Goal: Transaction & Acquisition: Obtain resource

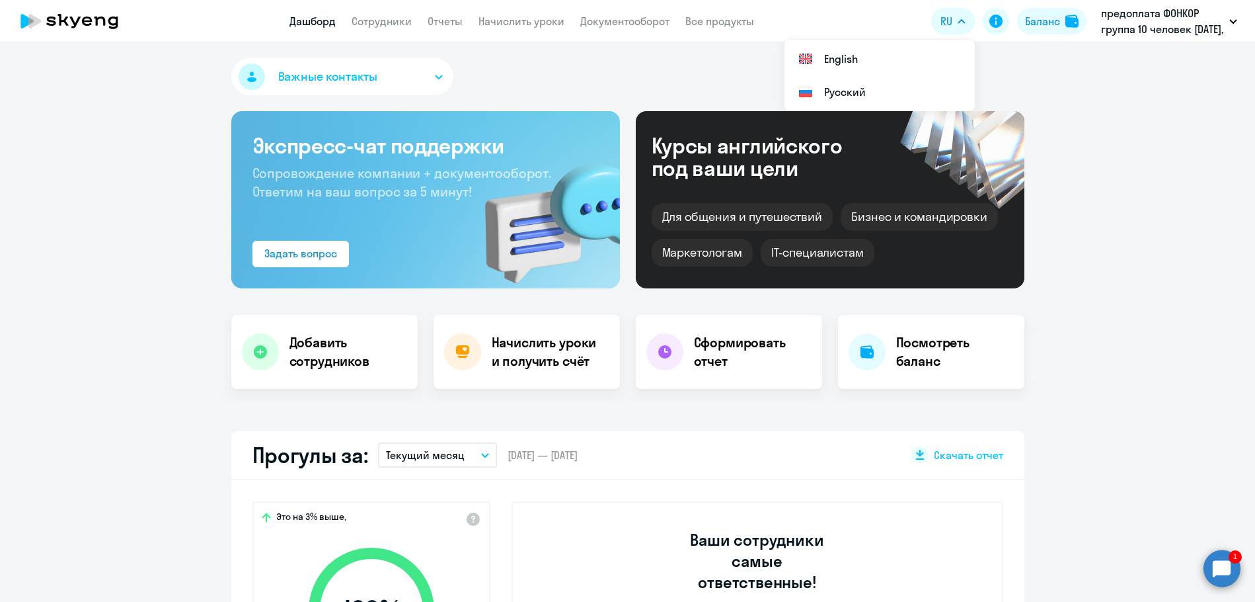
select select "30"
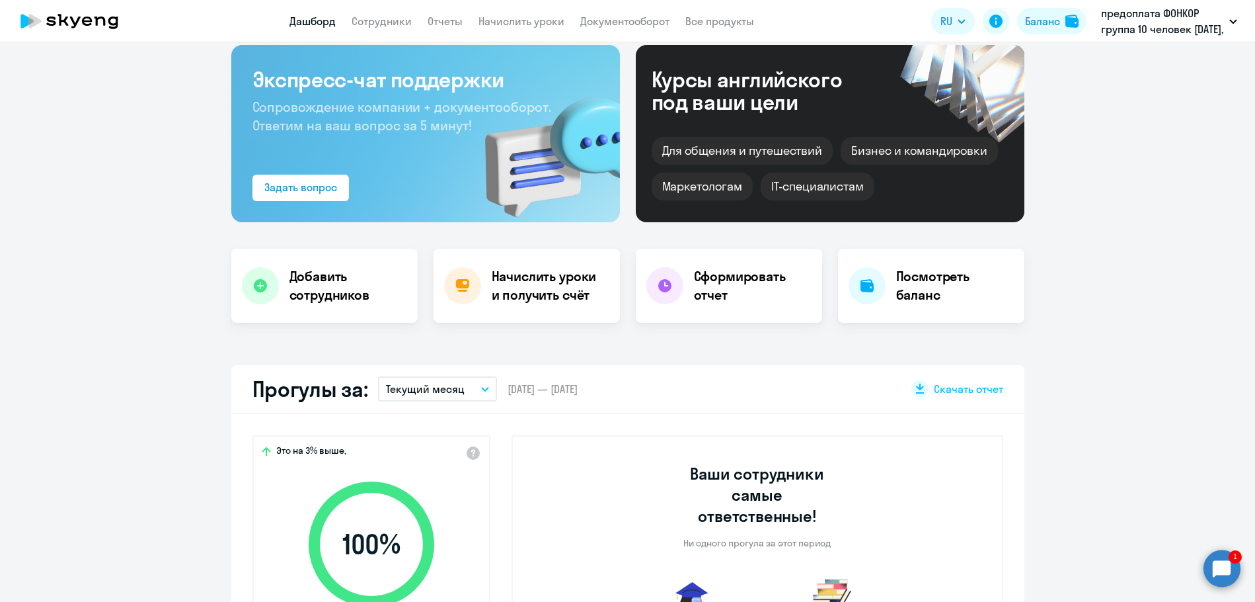
click at [1224, 576] on circle at bounding box center [1222, 567] width 37 height 37
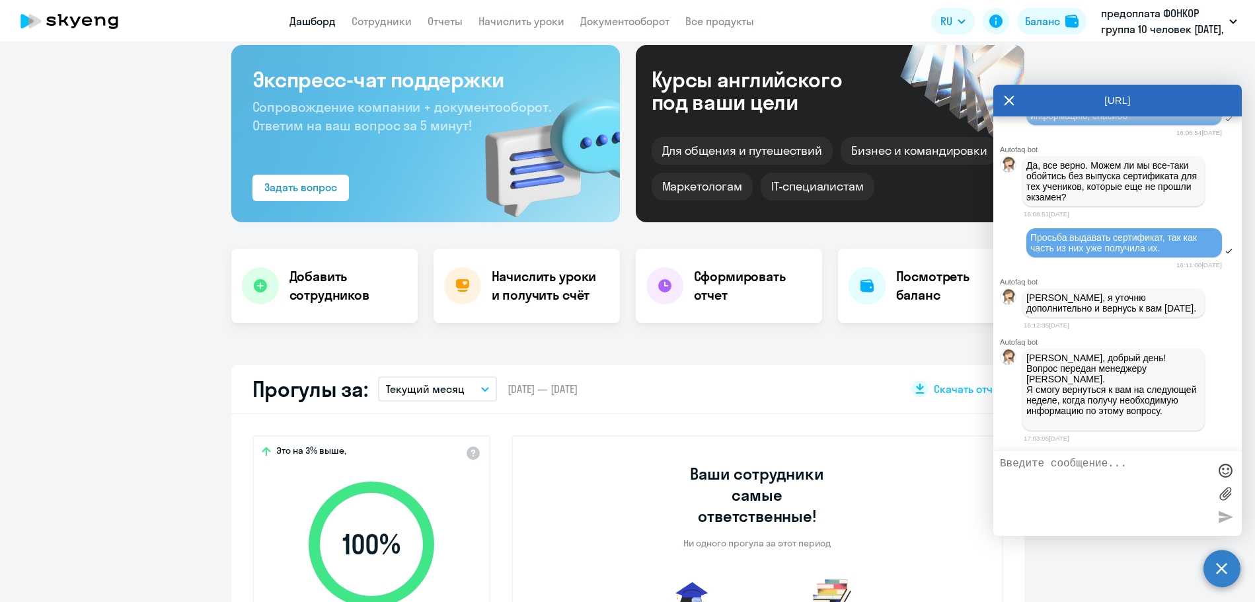
scroll to position [0, 0]
type textarea "Добрый день. Хорошо"
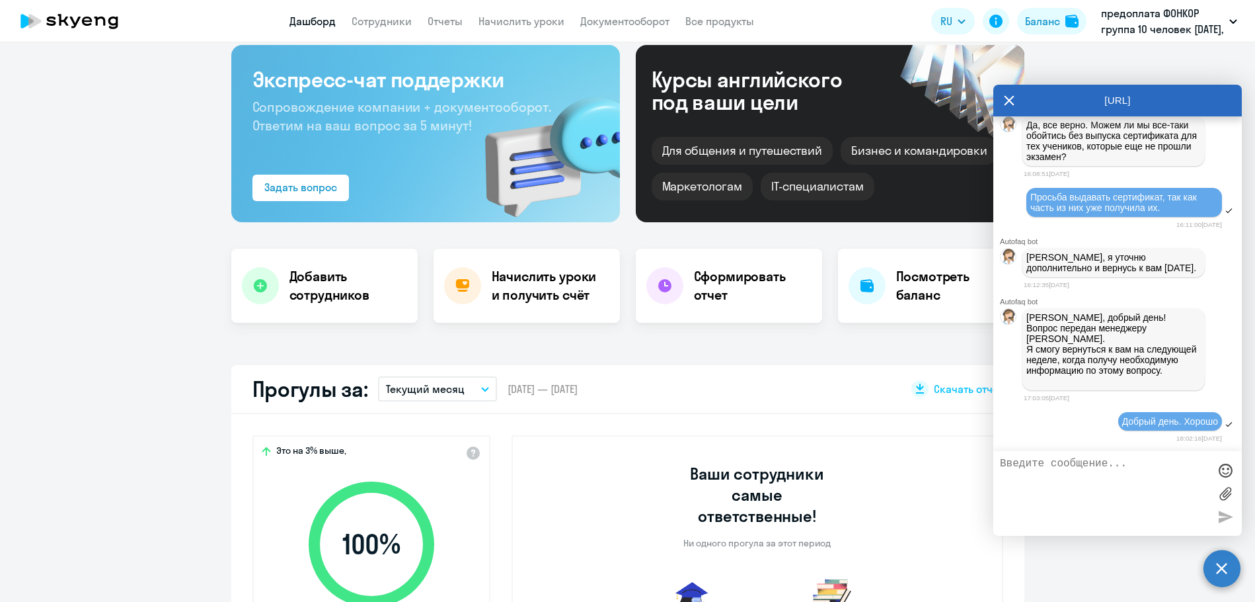
click at [1009, 100] on icon at bounding box center [1010, 100] width 10 height 10
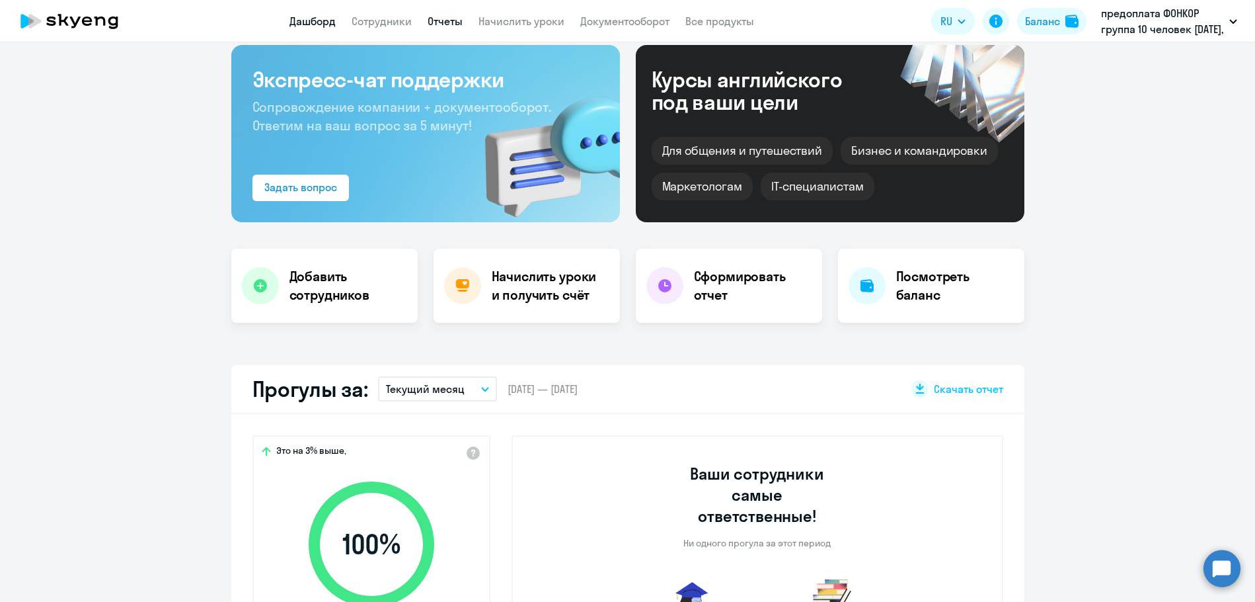
click at [446, 22] on link "Отчеты" at bounding box center [445, 21] width 35 height 13
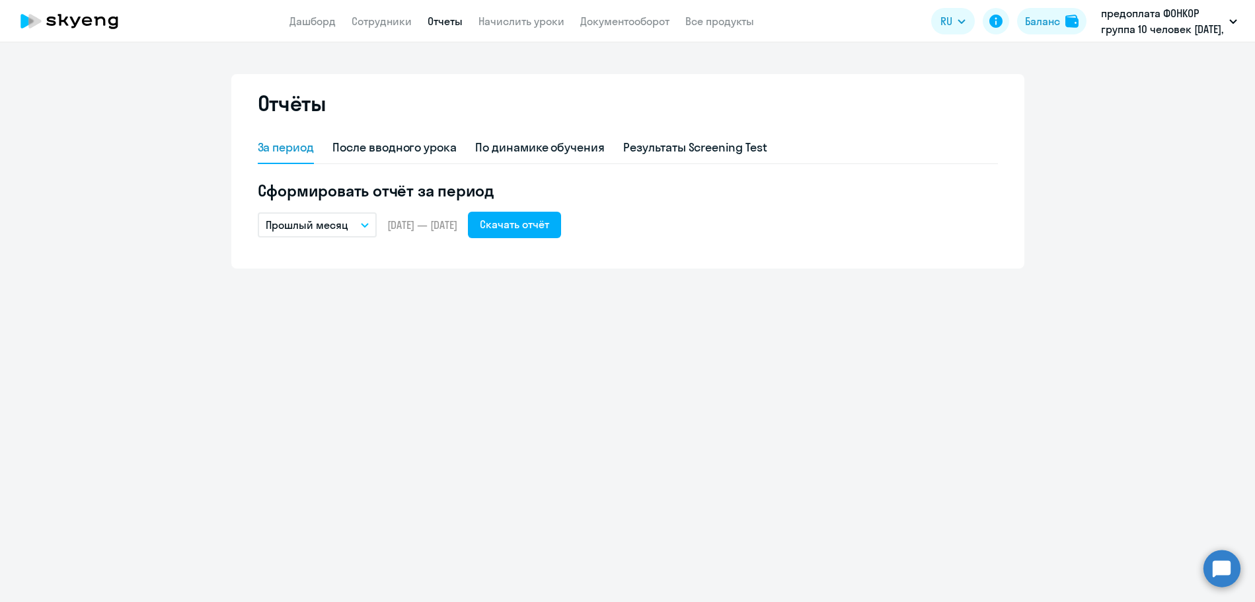
click at [367, 227] on icon "button" at bounding box center [365, 225] width 8 height 5
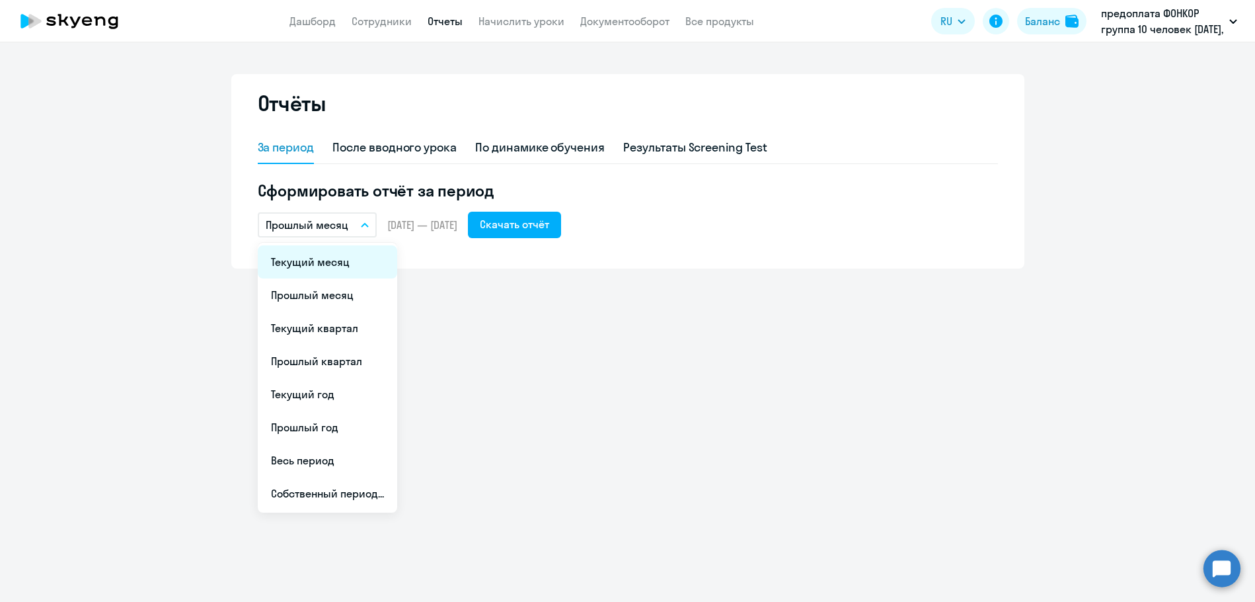
click at [321, 257] on li "Текущий месяц" at bounding box center [327, 261] width 139 height 33
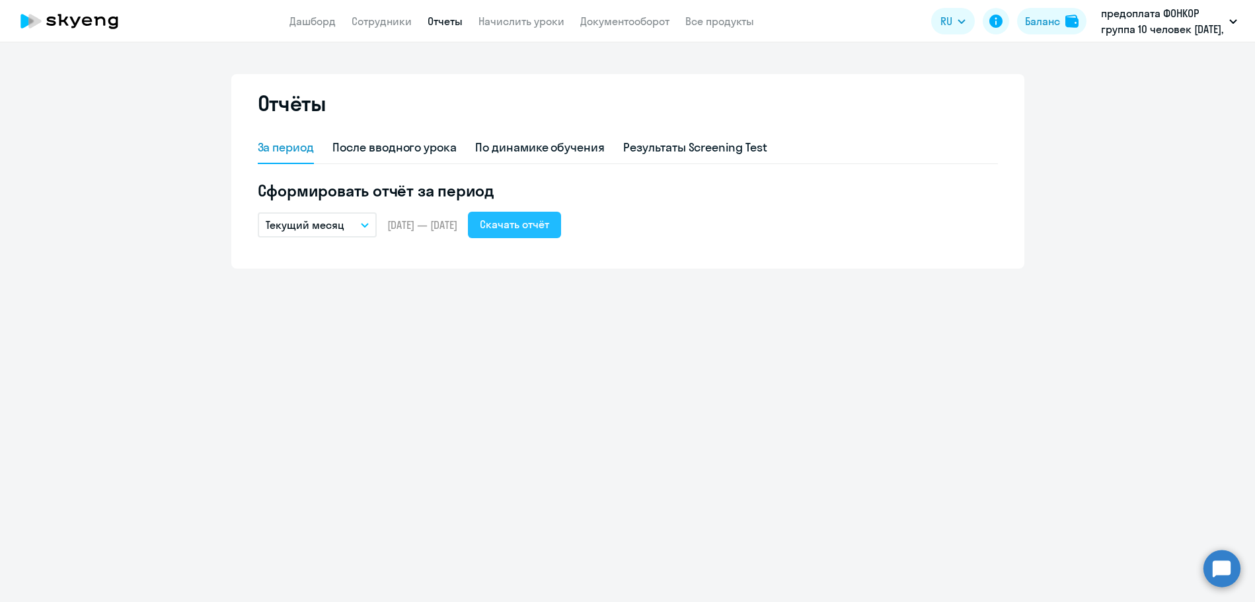
click at [518, 231] on button "Скачать отчёт" at bounding box center [514, 225] width 93 height 26
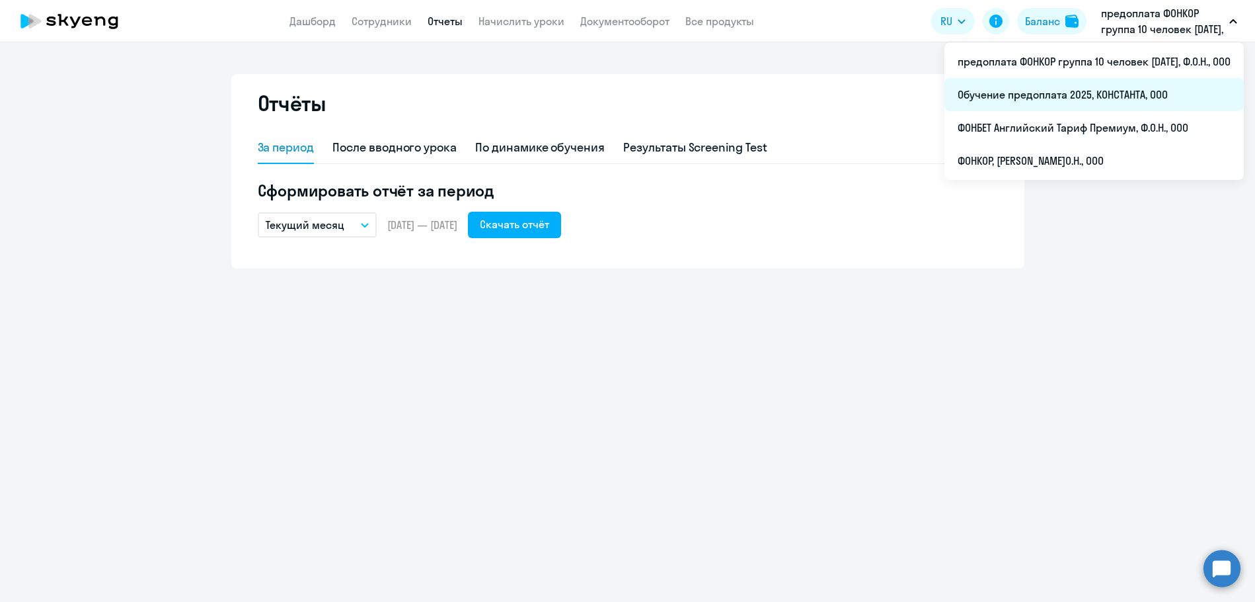
click at [1086, 93] on li "Обучение предоплата 2025, КОНСТАНТА, ООО" at bounding box center [1094, 94] width 299 height 33
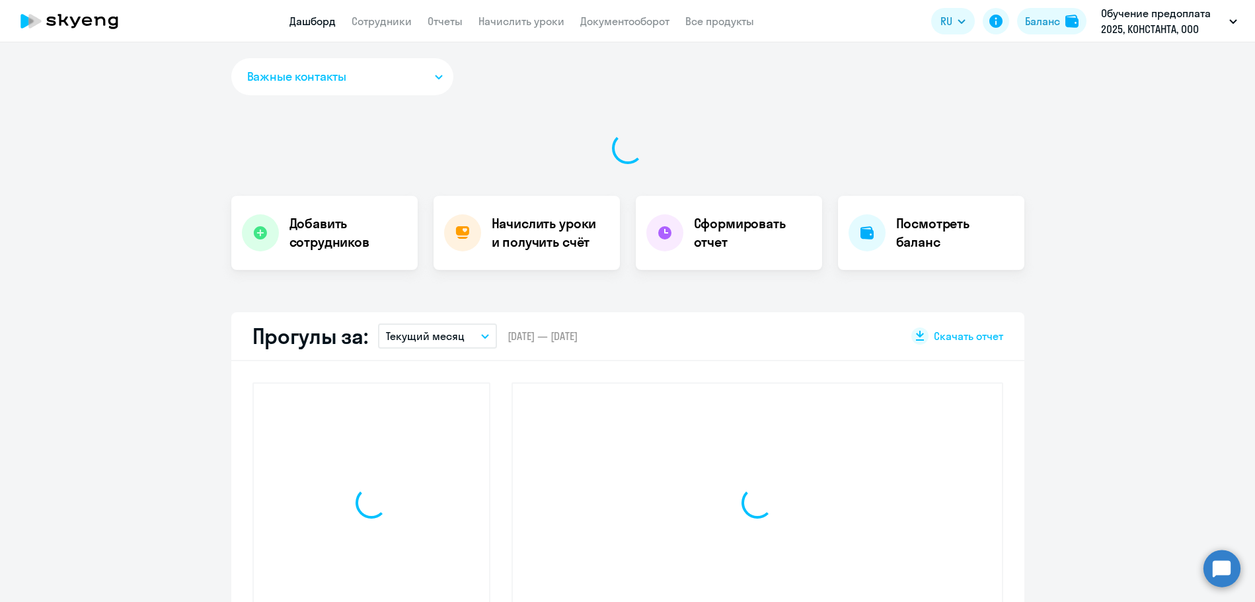
select select "30"
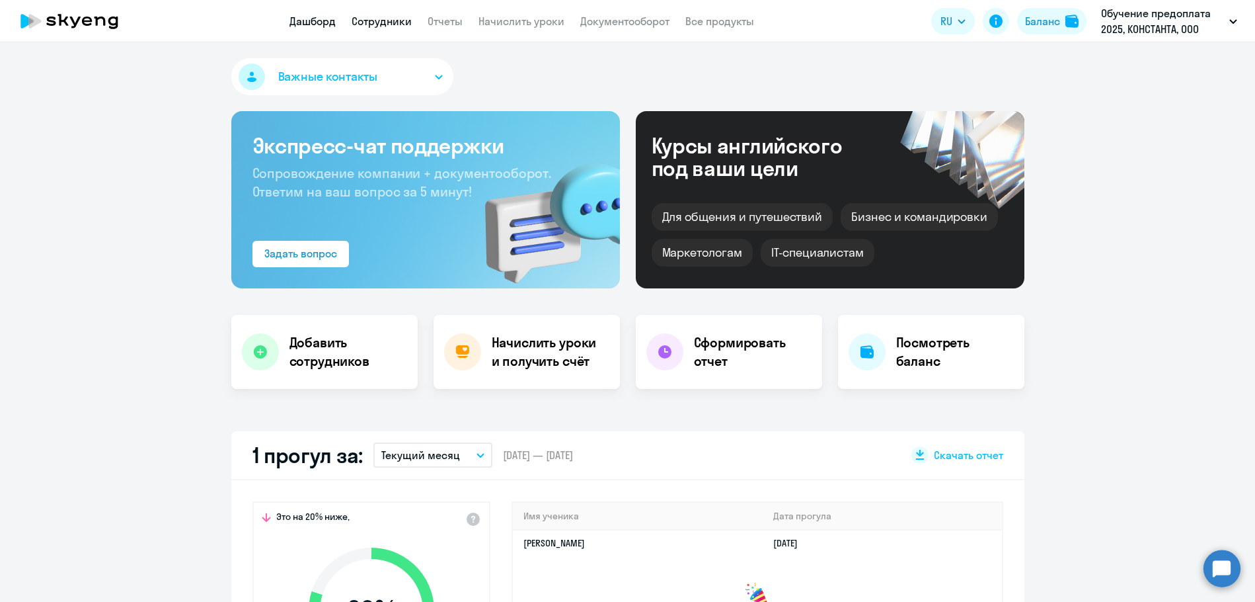
click at [368, 20] on link "Сотрудники" at bounding box center [382, 21] width 60 height 13
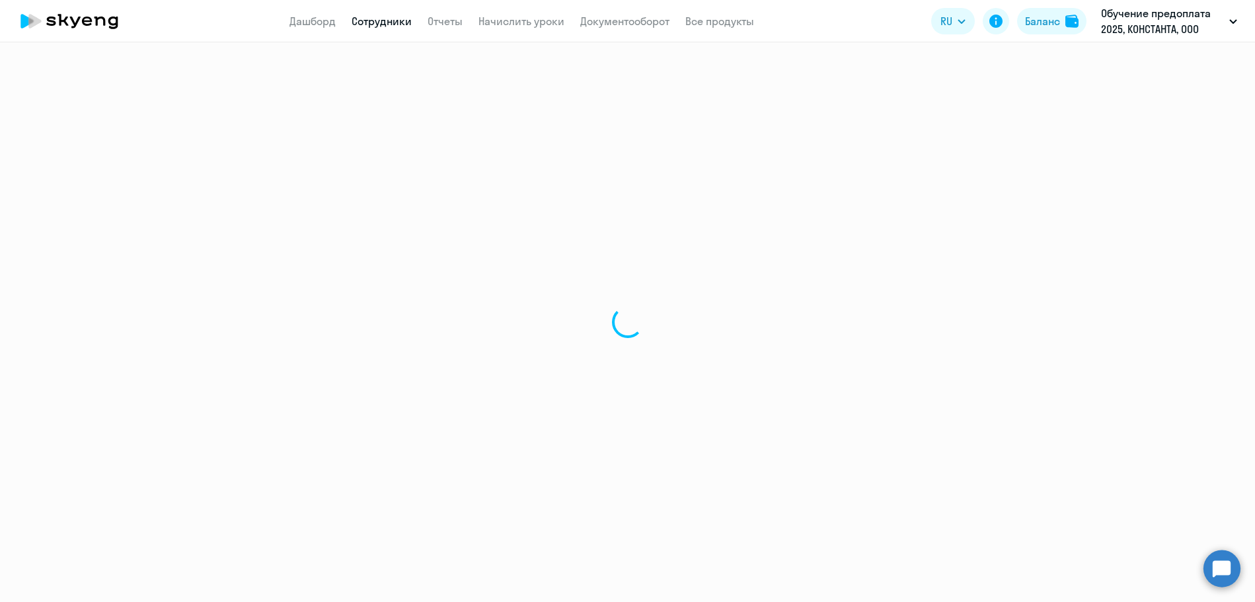
select select "30"
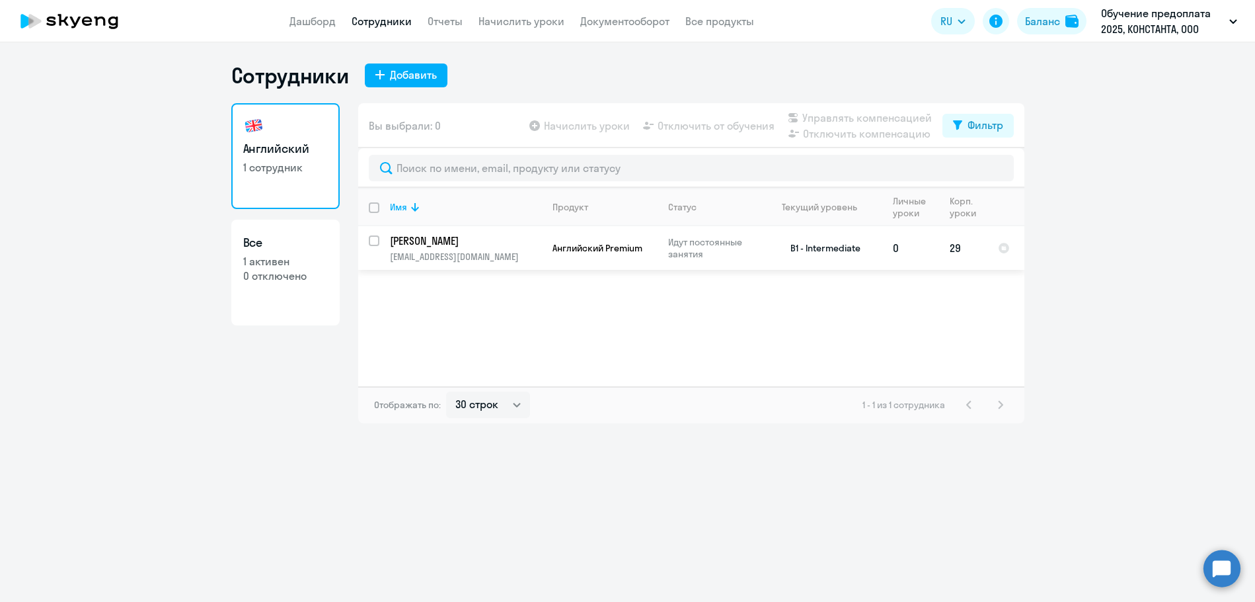
click at [424, 240] on p "[PERSON_NAME]" at bounding box center [464, 240] width 149 height 15
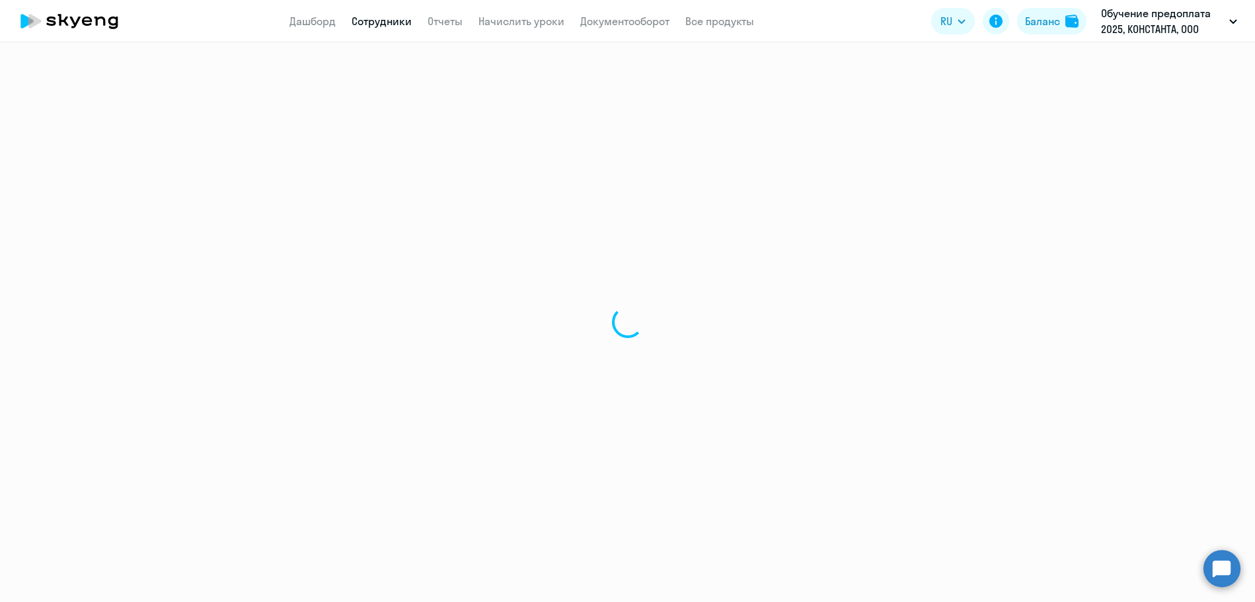
select select "english"
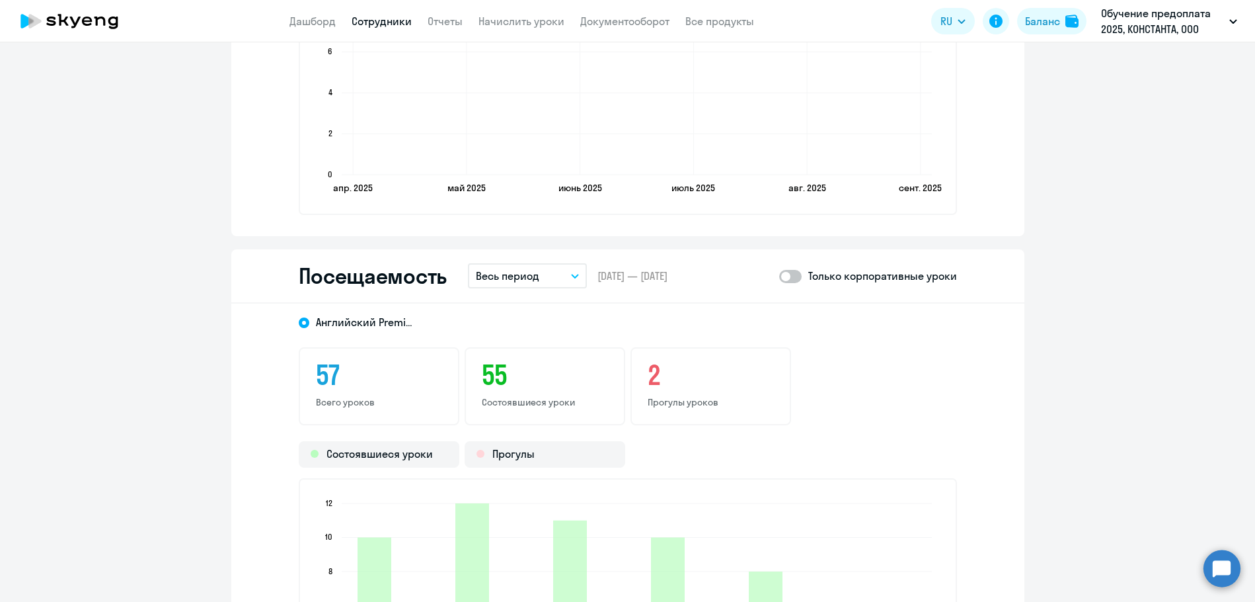
scroll to position [1454, 0]
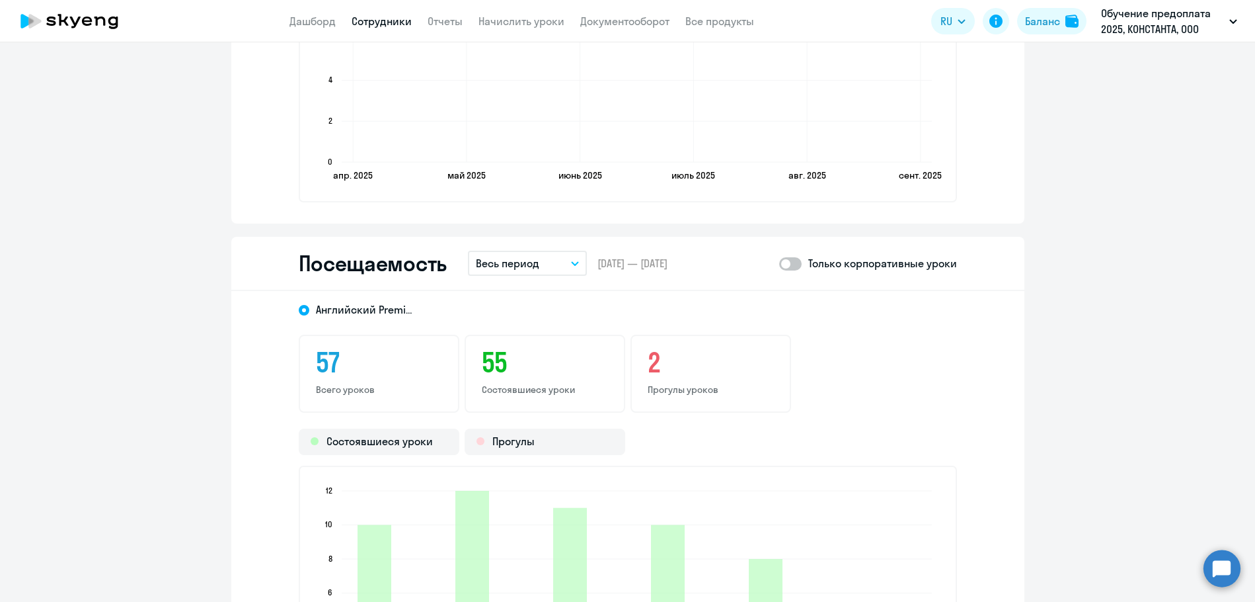
click at [563, 255] on button "Весь период" at bounding box center [527, 263] width 119 height 25
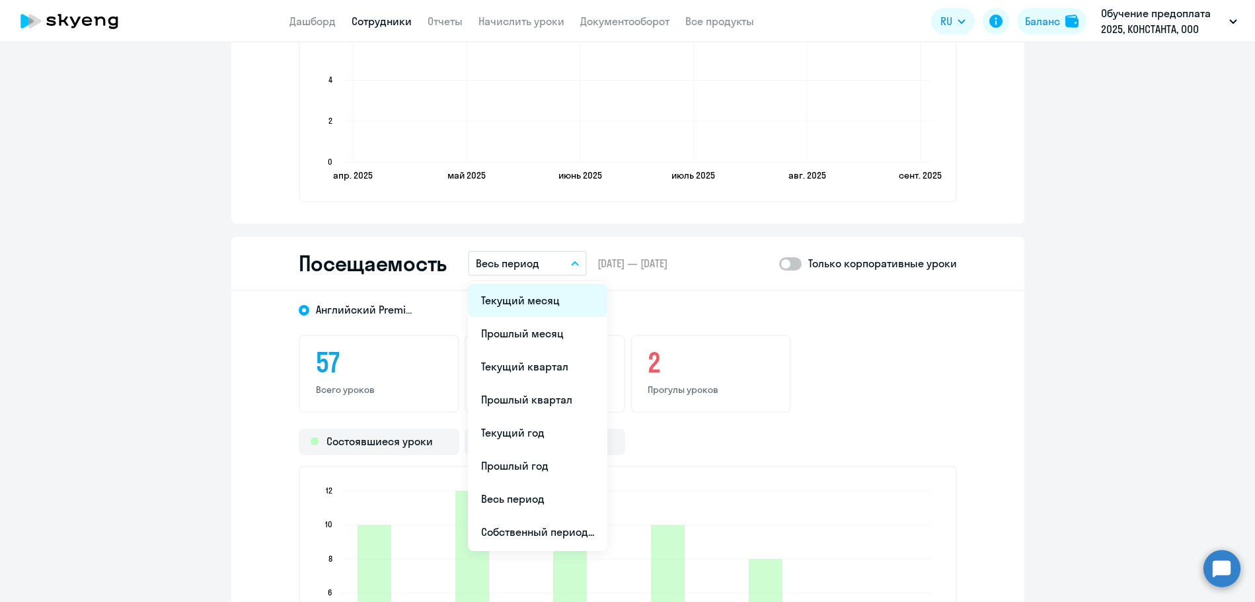
click at [524, 299] on li "Текущий месяц" at bounding box center [537, 300] width 139 height 33
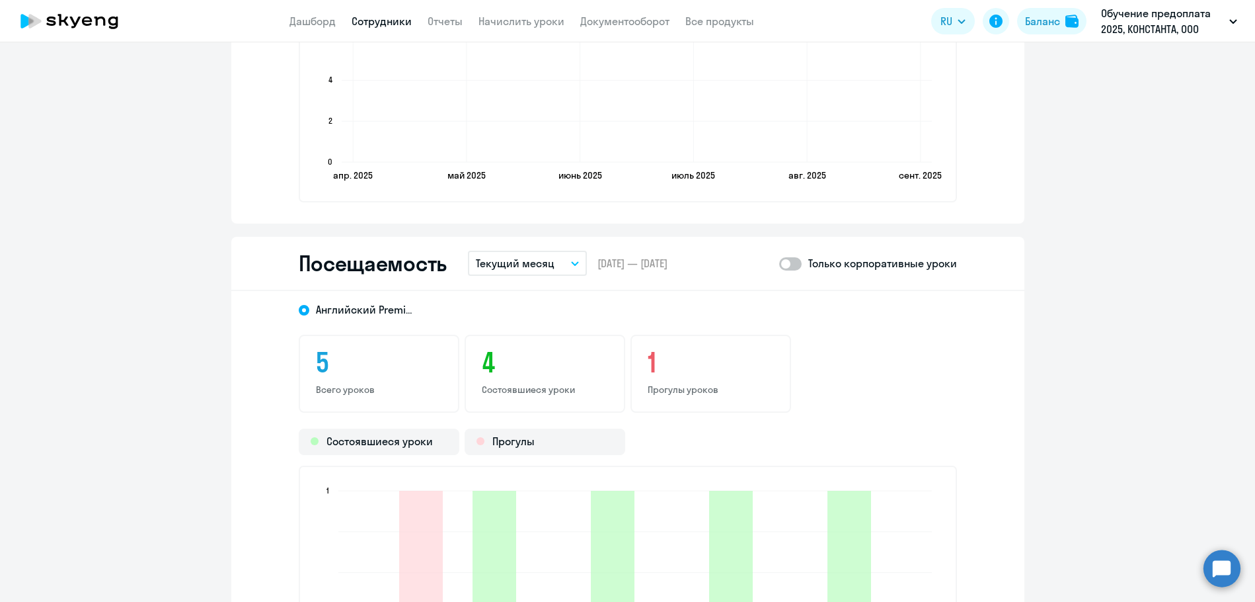
click at [793, 264] on span at bounding box center [790, 263] width 22 height 13
click at [779, 264] on input "checkbox" at bounding box center [779, 263] width 1 height 1
checkbox input "true"
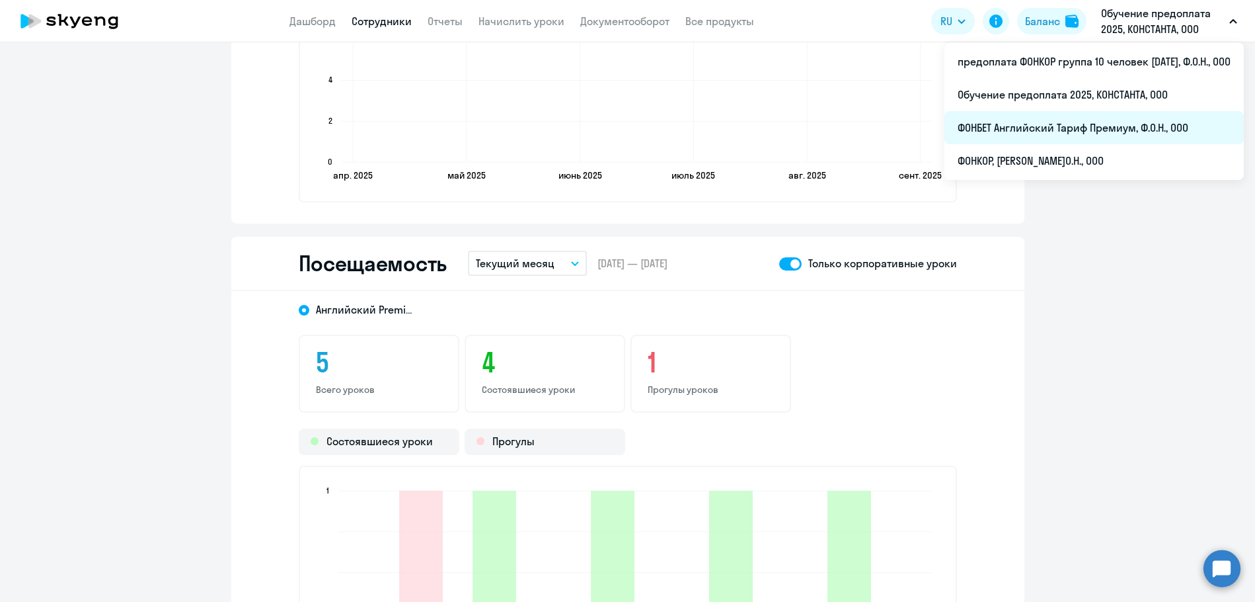
click at [1064, 131] on li "ФОНБЕТ Английский Тариф Премиум, Ф.О.Н., ООО" at bounding box center [1094, 127] width 299 height 33
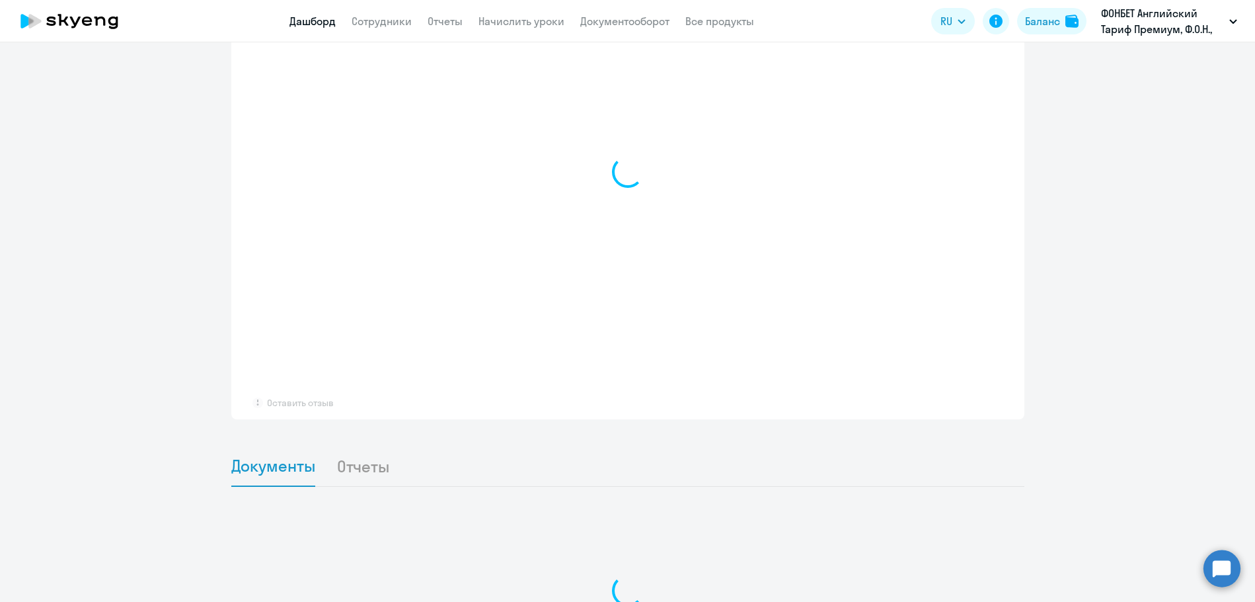
scroll to position [792, 0]
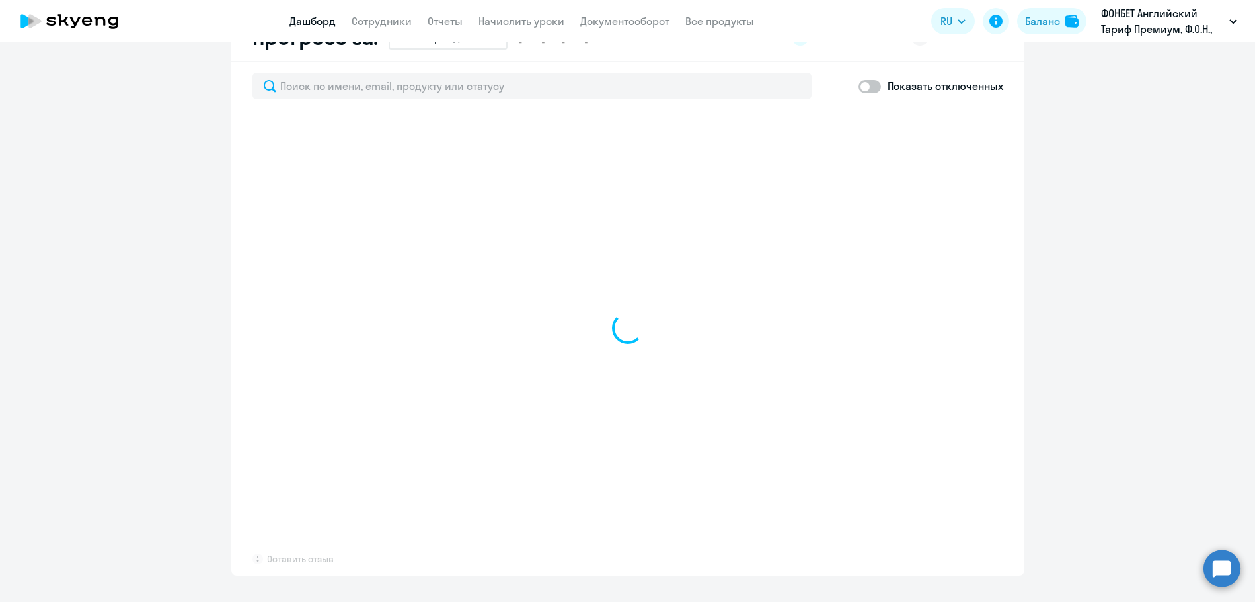
select select "30"
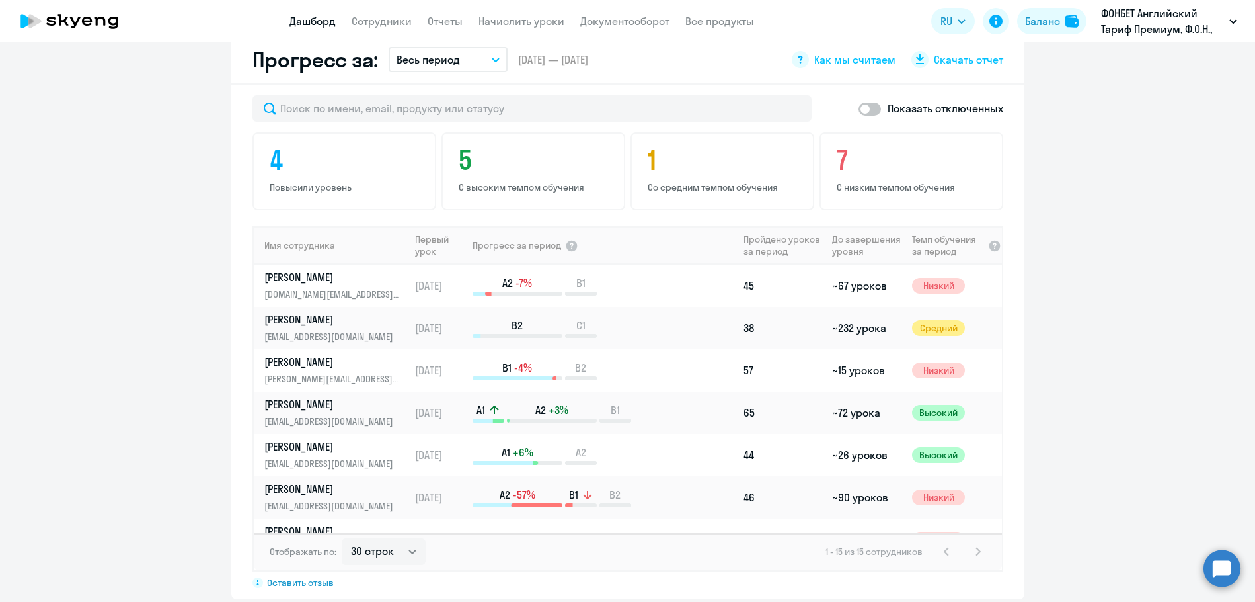
scroll to position [793, 0]
click at [389, 19] on link "Сотрудники" at bounding box center [382, 21] width 60 height 13
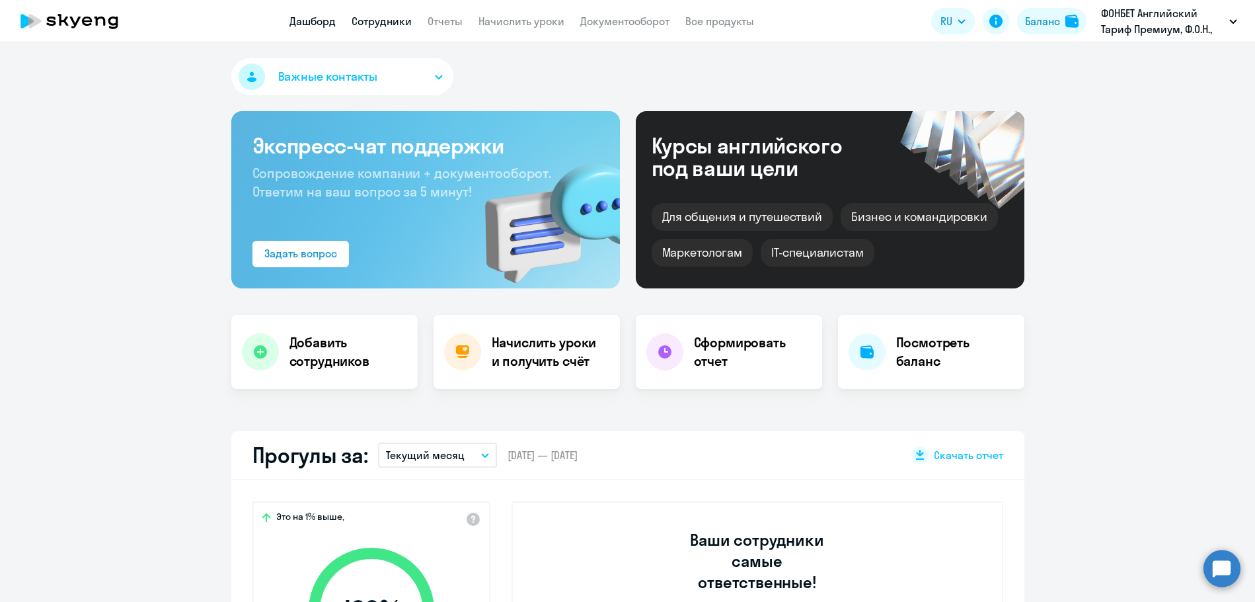
select select "30"
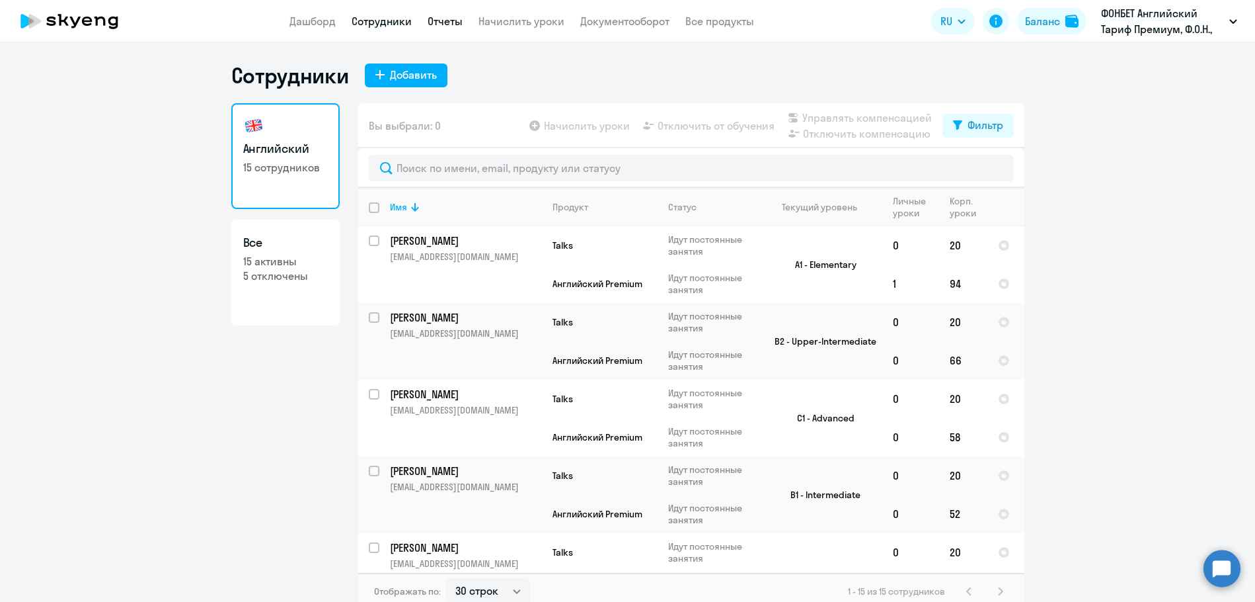
click at [453, 22] on link "Отчеты" at bounding box center [445, 21] width 35 height 13
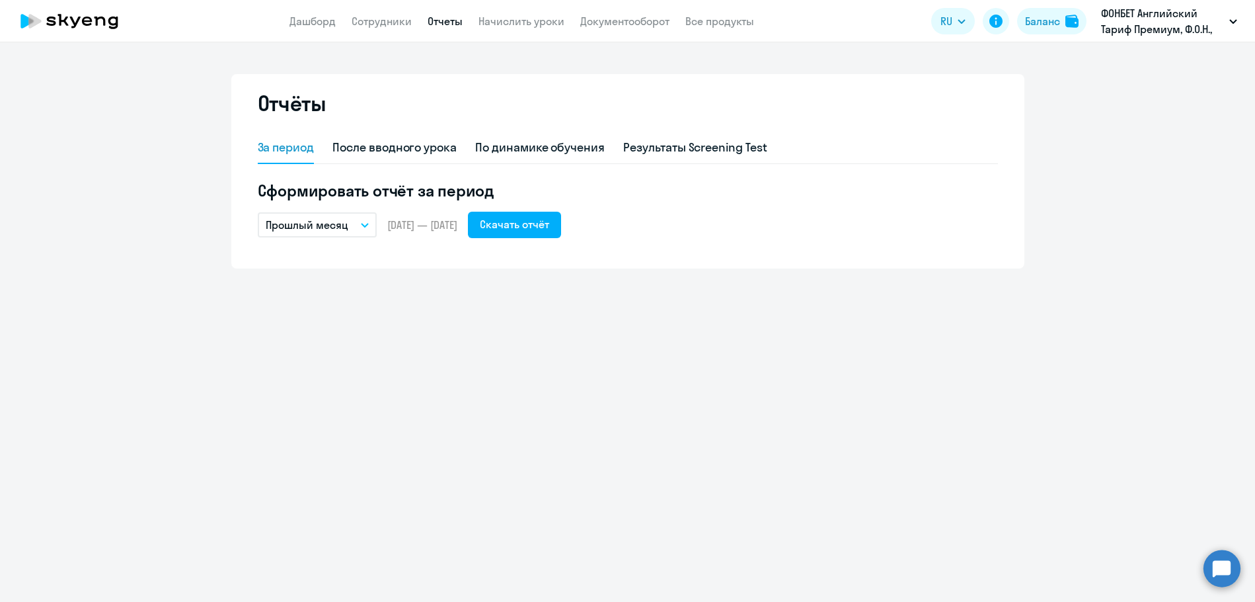
click at [364, 231] on button "Прошлый месяц" at bounding box center [317, 224] width 119 height 25
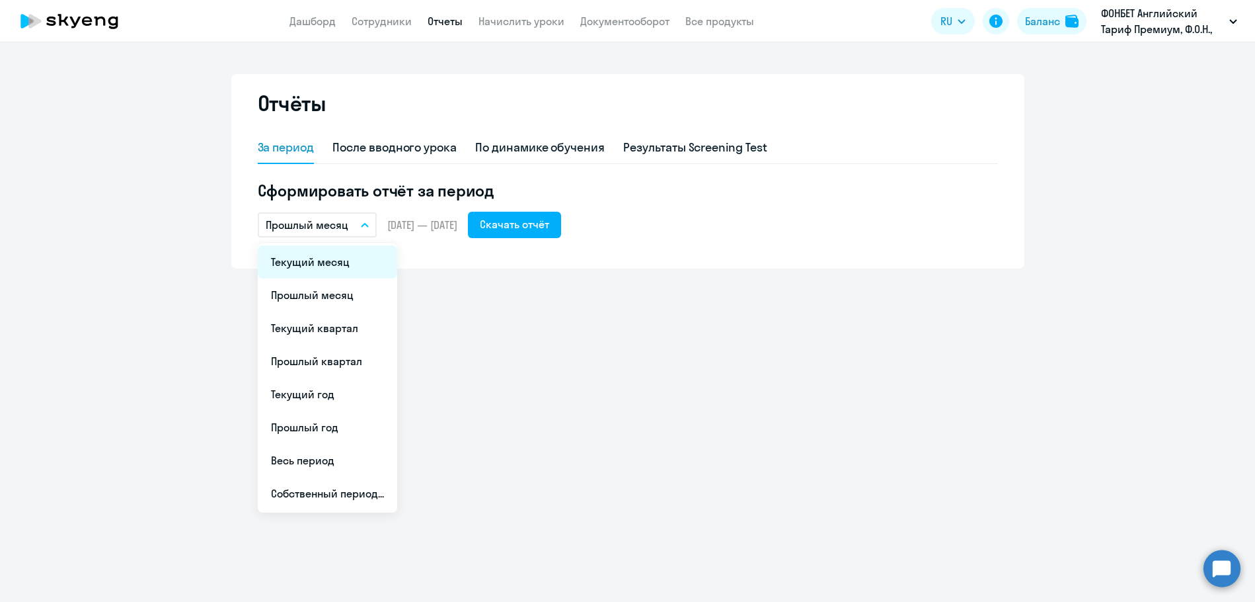
click at [317, 273] on li "Текущий месяц" at bounding box center [327, 261] width 139 height 33
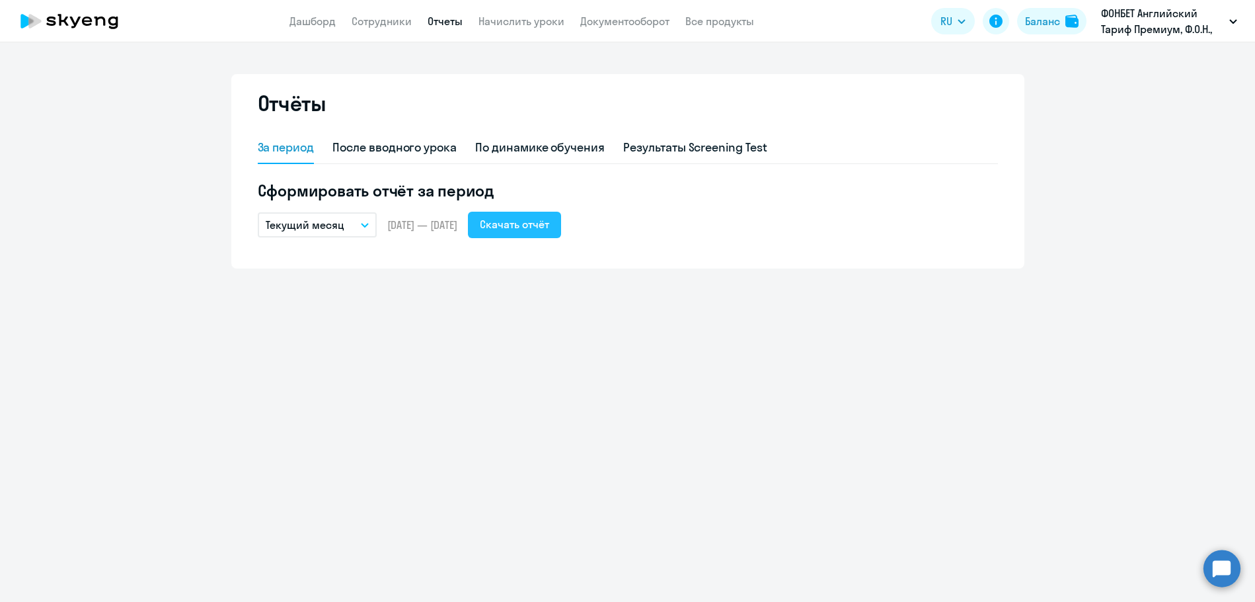
click at [561, 232] on button "Скачать отчёт" at bounding box center [514, 225] width 93 height 26
